Goal: Find specific page/section: Find specific page/section

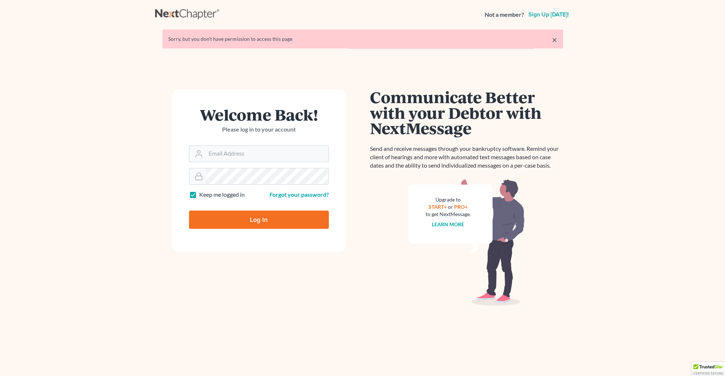
click at [256, 152] on input "Email Address" at bounding box center [267, 154] width 123 height 16
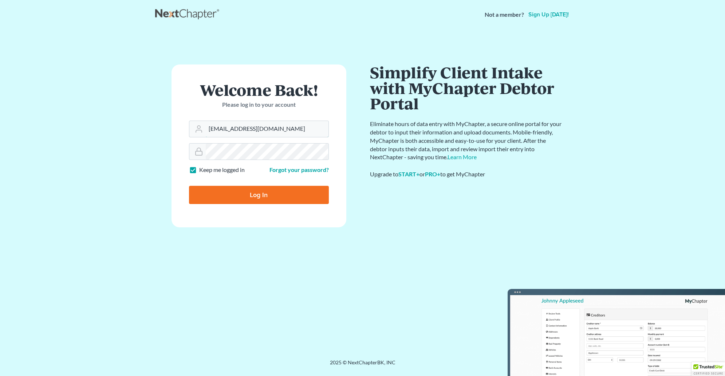
type input "[EMAIL_ADDRESS][DOMAIN_NAME]"
click at [262, 207] on form "Welcome Back! Please log in to your account Email Address jessicas@4bankruptcy.…" at bounding box center [259, 145] width 175 height 163
click at [259, 193] on input "Log In" at bounding box center [259, 195] width 140 height 18
type input "Thinking..."
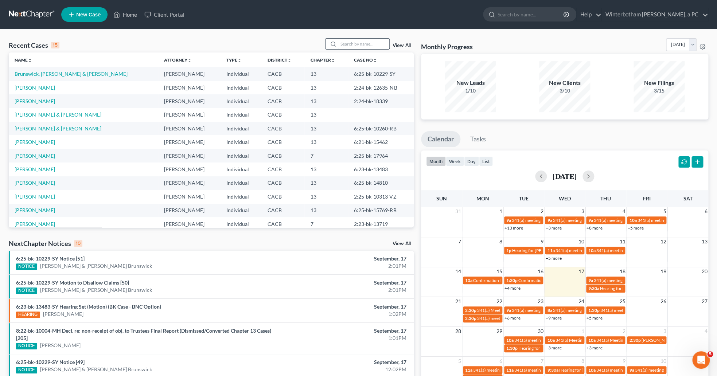
click at [368, 43] on input "search" at bounding box center [363, 44] width 51 height 11
type input "[PERSON_NAME]"
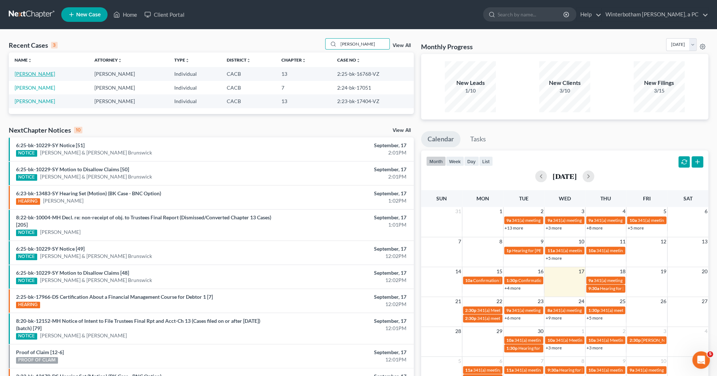
click at [17, 73] on link "[PERSON_NAME]" at bounding box center [35, 74] width 40 height 6
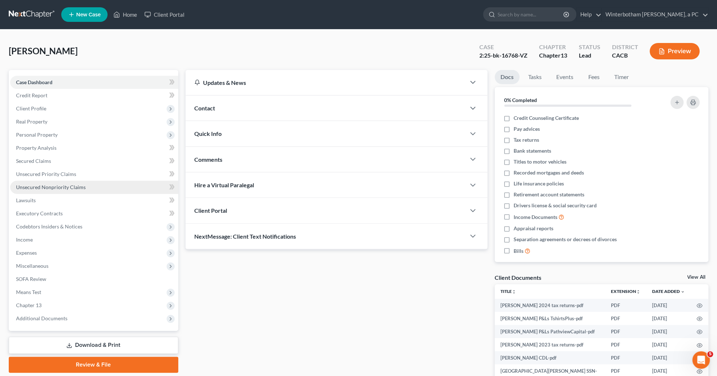
click at [24, 181] on link "Unsecured Nonpriority Claims" at bounding box center [94, 187] width 168 height 13
